Goal: Task Accomplishment & Management: Manage account settings

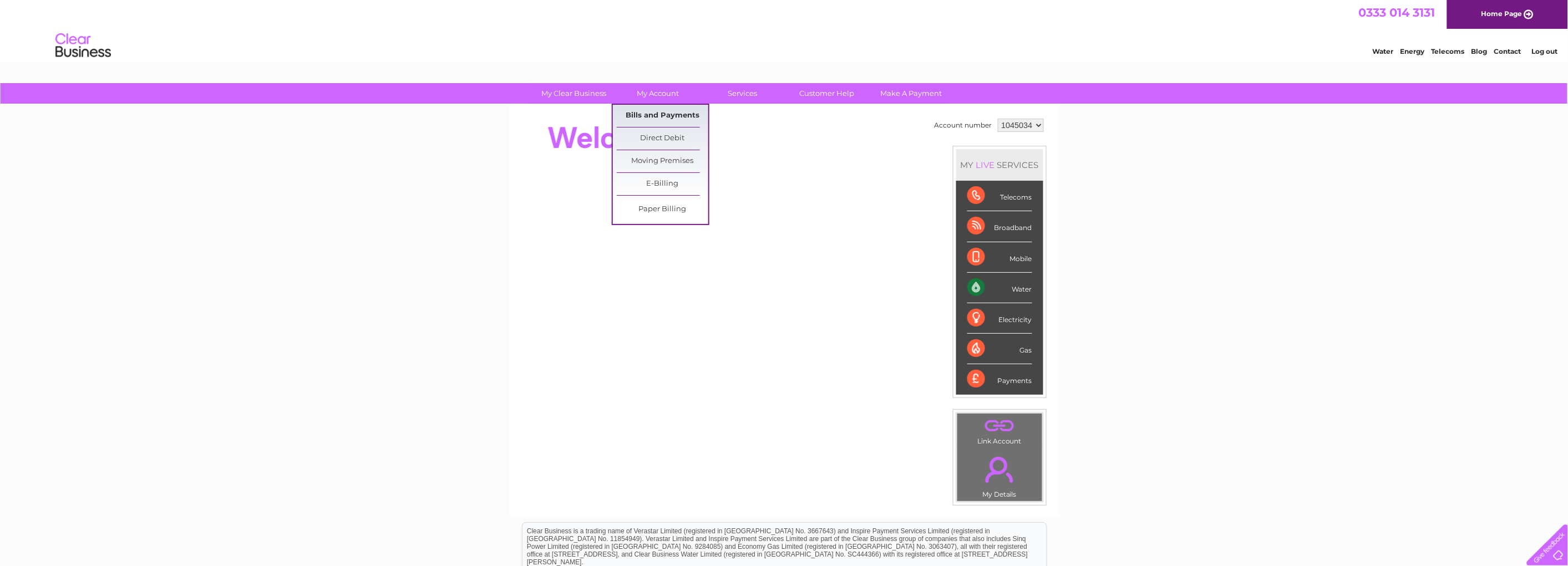
click at [653, 113] on link "Bills and Payments" at bounding box center [662, 116] width 91 height 22
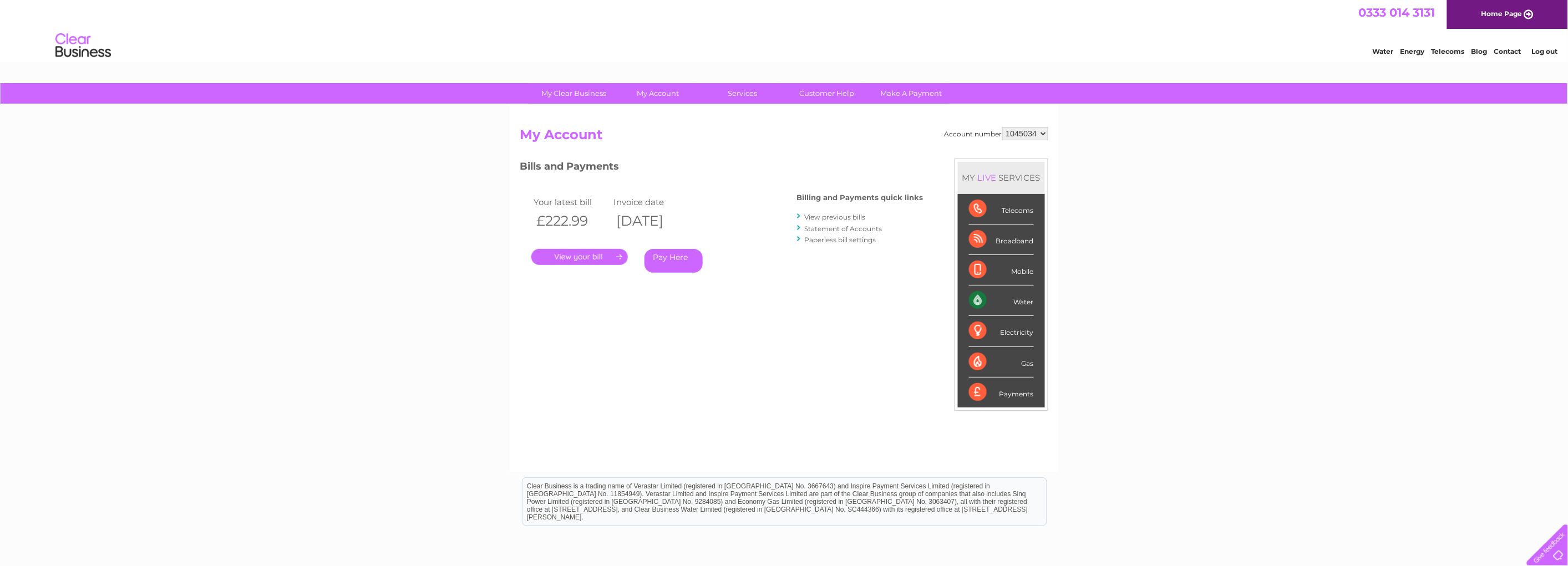
click at [572, 255] on link "." at bounding box center [579, 257] width 97 height 16
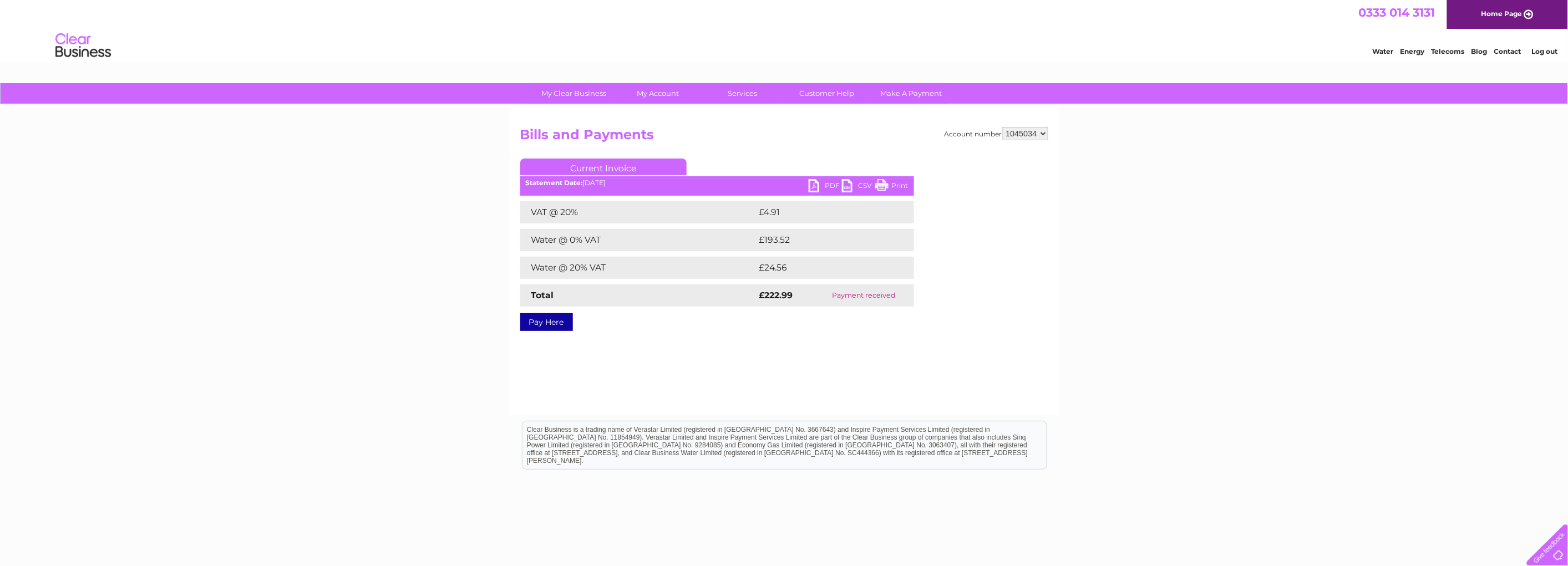
click at [813, 186] on link "PDF" at bounding box center [825, 187] width 33 height 16
